Goal: Task Accomplishment & Management: Complete application form

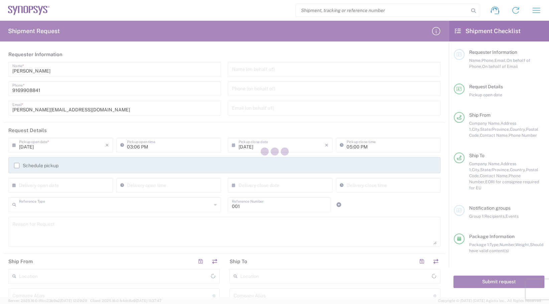
type input "Department"
type input "Gyeonggi-do"
type input "[GEOGRAPHIC_DATA]"
type input "[US_STATE]"
type input "[GEOGRAPHIC_DATA]"
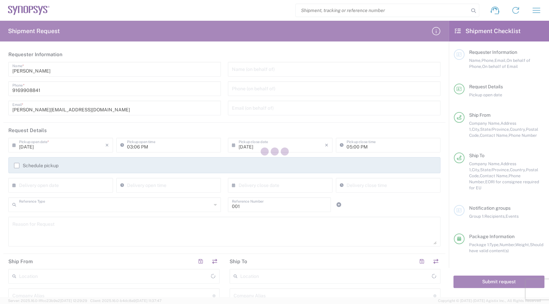
type input "Your Packaging"
type input "[US_STATE]"
type input "[GEOGRAPHIC_DATA]"
type input "Ex Works"
type input "[US_STATE]"
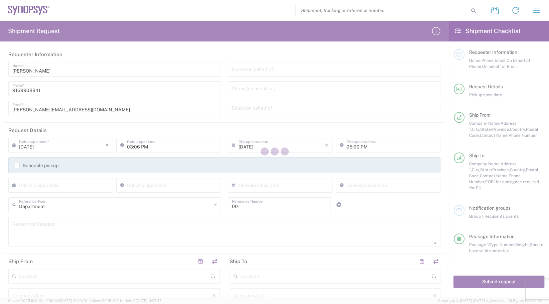
type input "[GEOGRAPHIC_DATA]"
